Goal: Find specific page/section: Find specific page/section

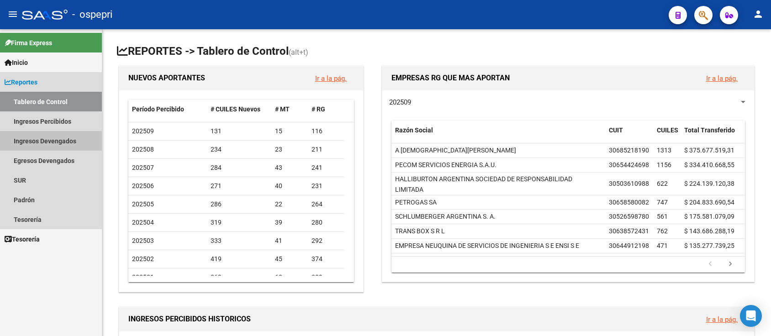
click at [52, 141] on link "Ingresos Devengados" at bounding box center [51, 141] width 102 height 20
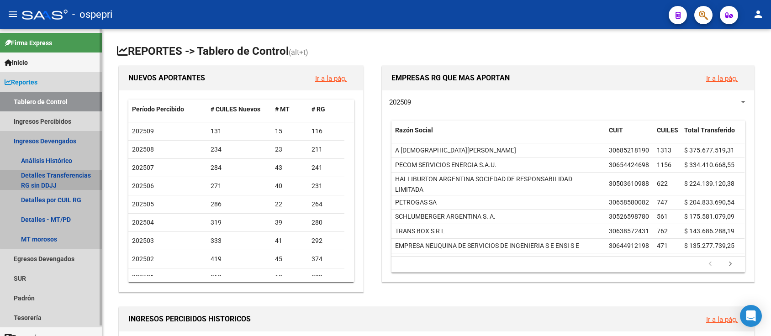
click at [51, 174] on link "Detalles Transferencias RG sin DDJJ" at bounding box center [51, 180] width 102 height 20
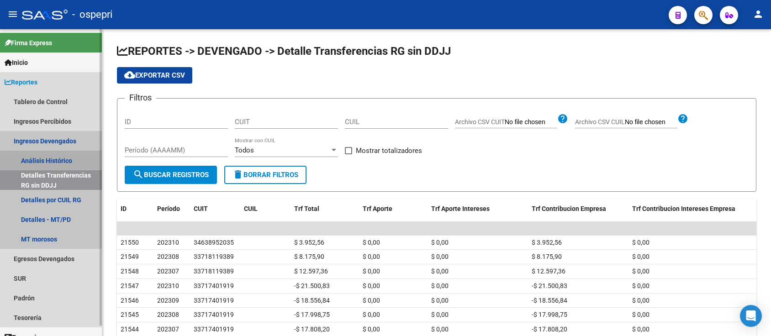
click at [51, 160] on link "Análisis Histórico" at bounding box center [51, 161] width 102 height 20
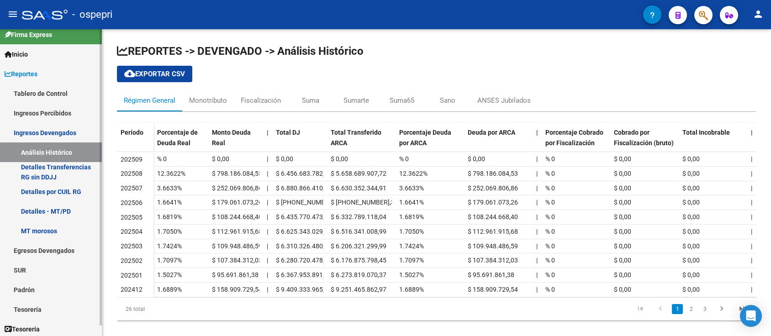
scroll to position [11, 0]
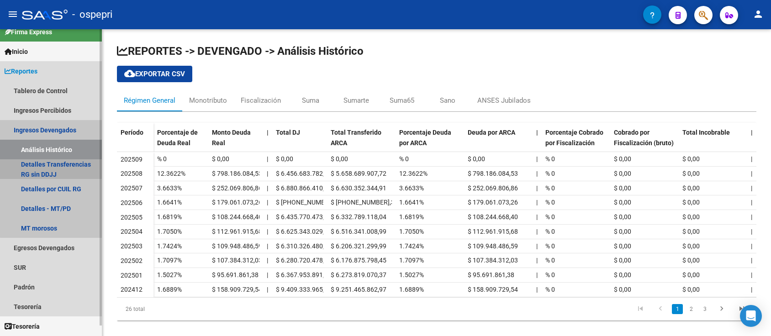
click at [69, 166] on link "Detalles Transferencias RG sin DDJJ" at bounding box center [51, 170] width 102 height 20
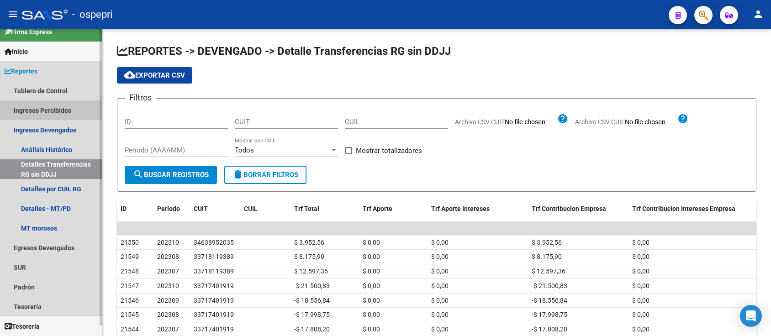
click at [59, 109] on link "Ingresos Percibidos" at bounding box center [51, 111] width 102 height 20
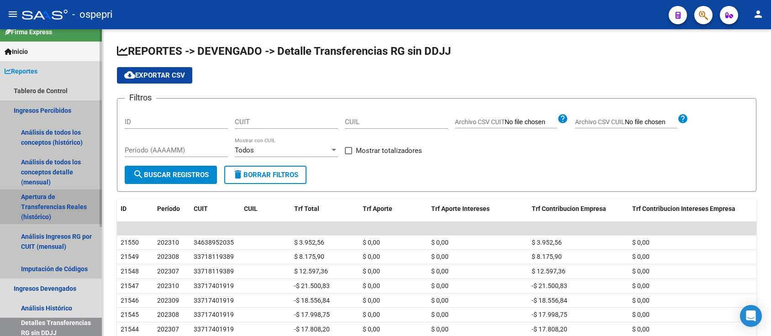
click at [44, 203] on link "Apertura de Transferencias Reales (histórico)" at bounding box center [51, 207] width 102 height 35
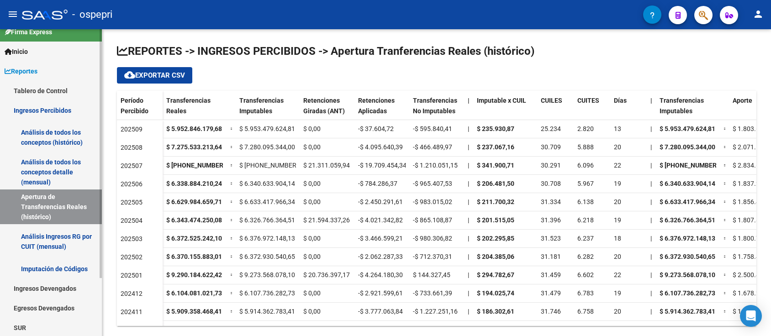
scroll to position [71, 0]
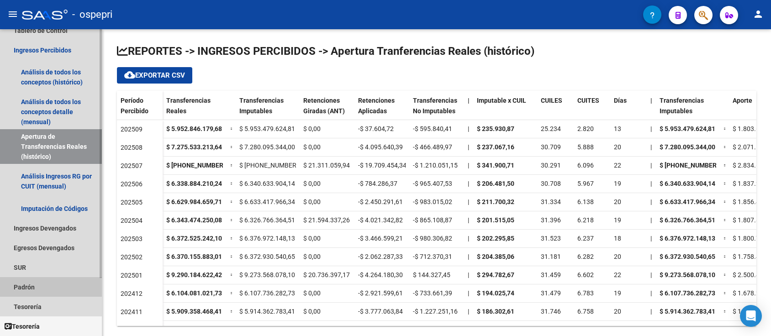
click at [29, 287] on link "Padrón" at bounding box center [51, 287] width 102 height 20
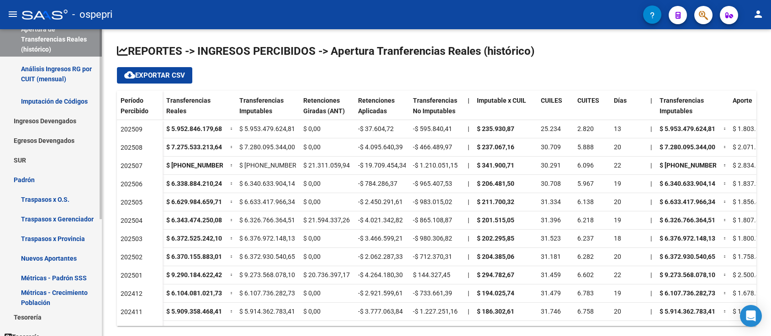
scroll to position [189, 0]
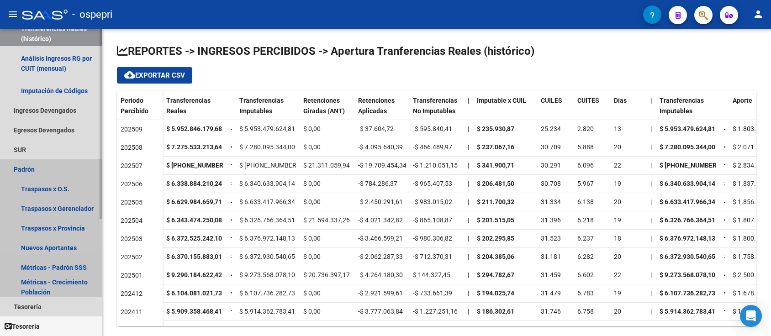
click at [31, 168] on link "Padrón" at bounding box center [51, 170] width 102 height 20
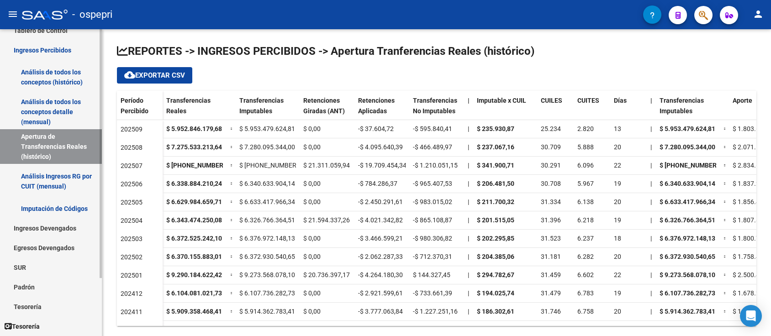
scroll to position [0, 0]
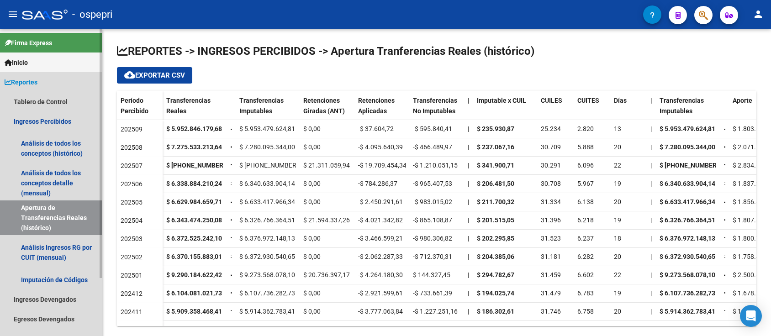
click at [24, 82] on span "Reportes" at bounding box center [21, 82] width 33 height 10
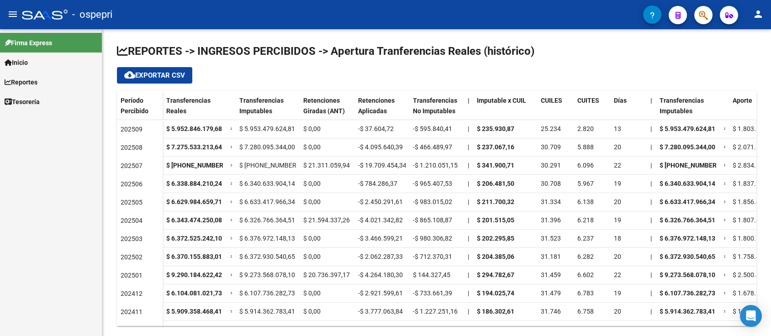
click at [24, 81] on span "Reportes" at bounding box center [21, 82] width 33 height 10
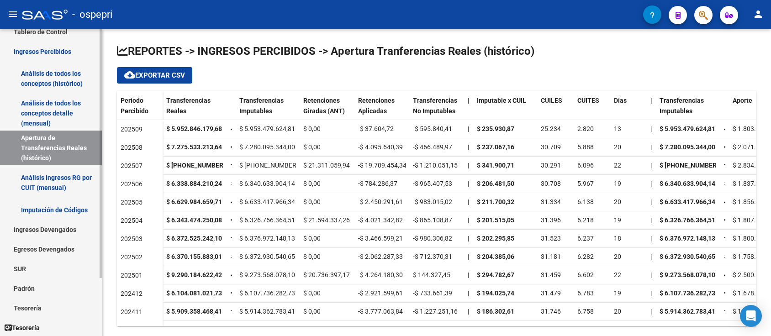
scroll to position [71, 0]
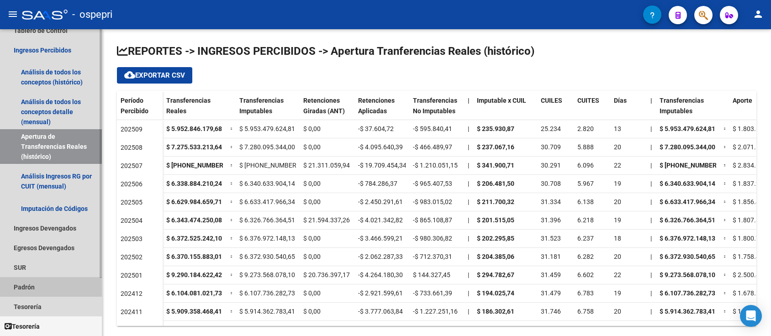
click at [33, 287] on link "Padrón" at bounding box center [51, 287] width 102 height 20
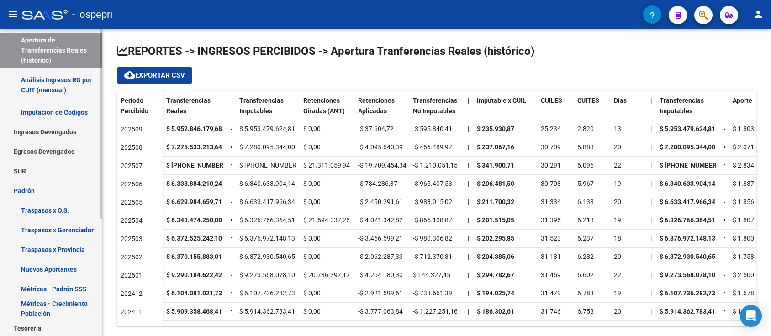
scroll to position [189, 0]
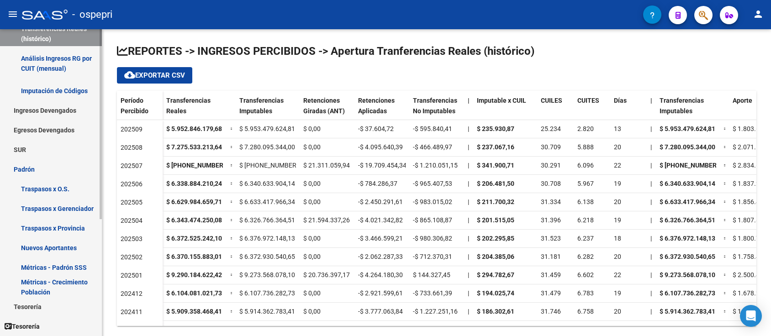
click at [53, 266] on link "Métricas - Padrón SSS" at bounding box center [51, 268] width 102 height 20
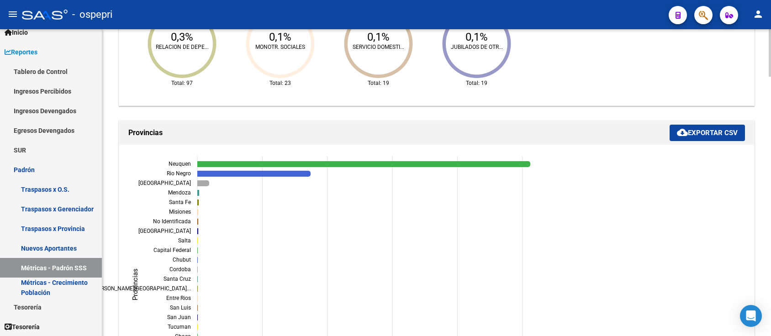
scroll to position [853, 0]
